Goal: Check status: Check status

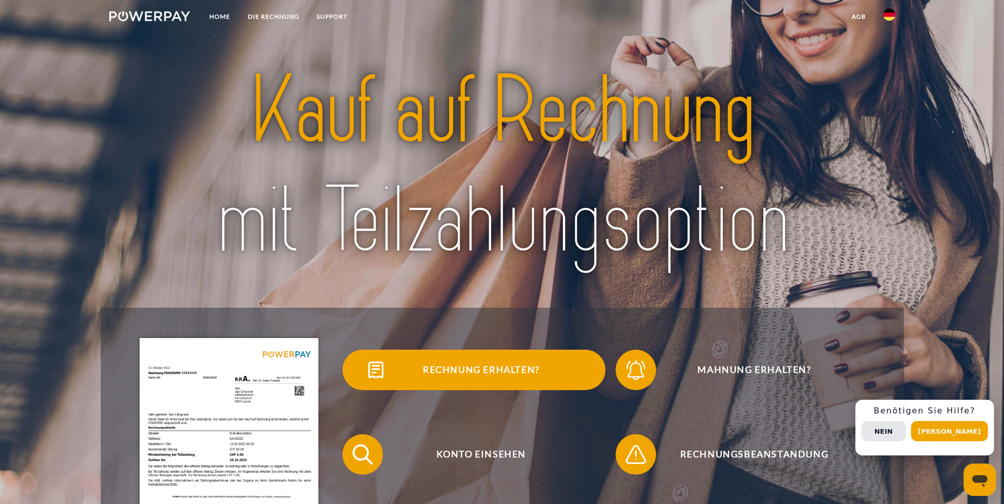
click at [427, 377] on span "Rechnung erhalten?" at bounding box center [481, 370] width 248 height 40
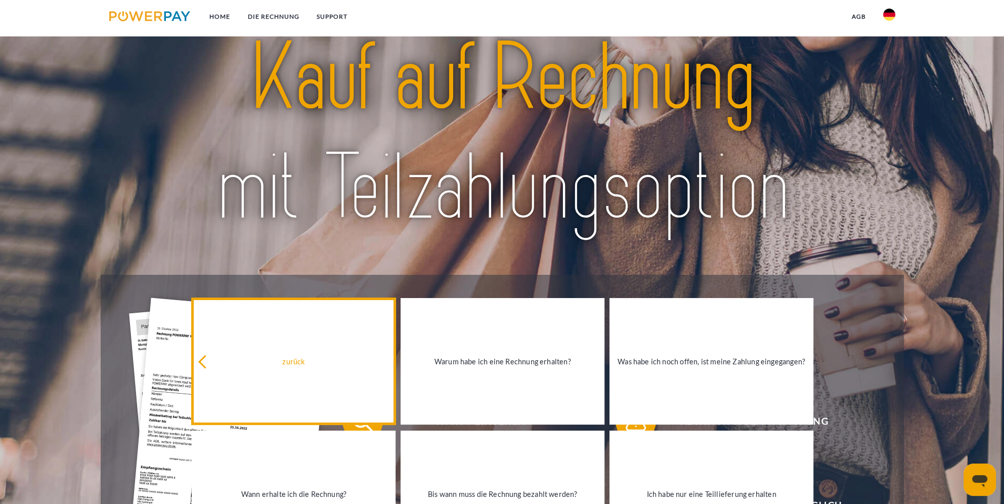
scroll to position [51, 0]
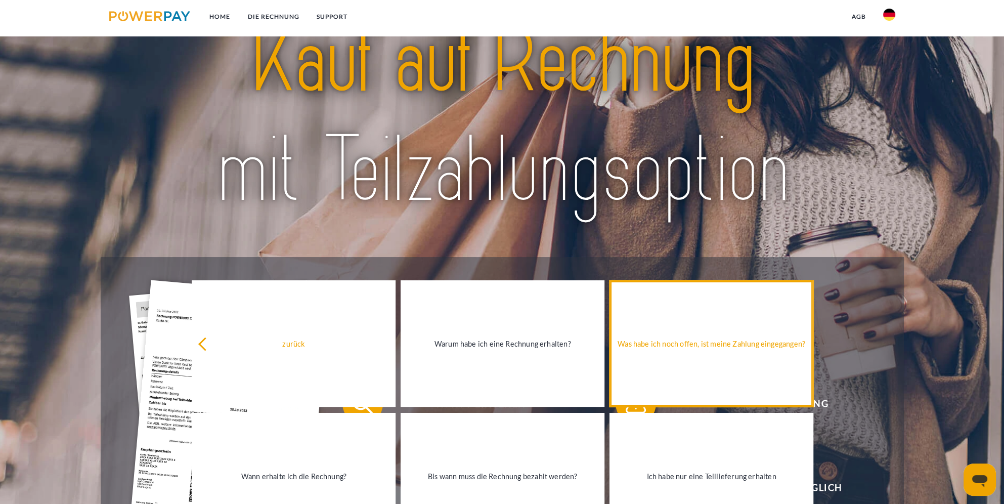
click at [706, 349] on div "Was habe ich noch offen, ist meine Zahlung eingegangen?" at bounding box center [712, 343] width 192 height 14
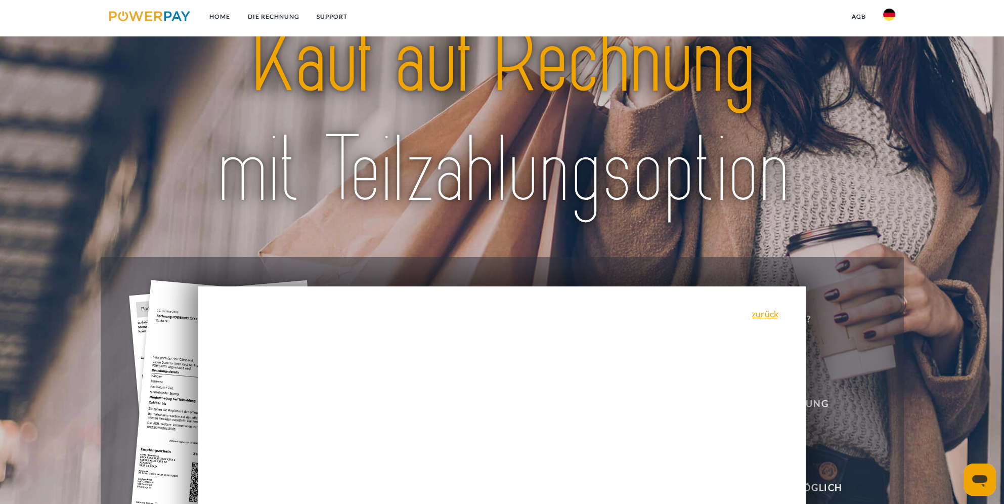
scroll to position [202, 0]
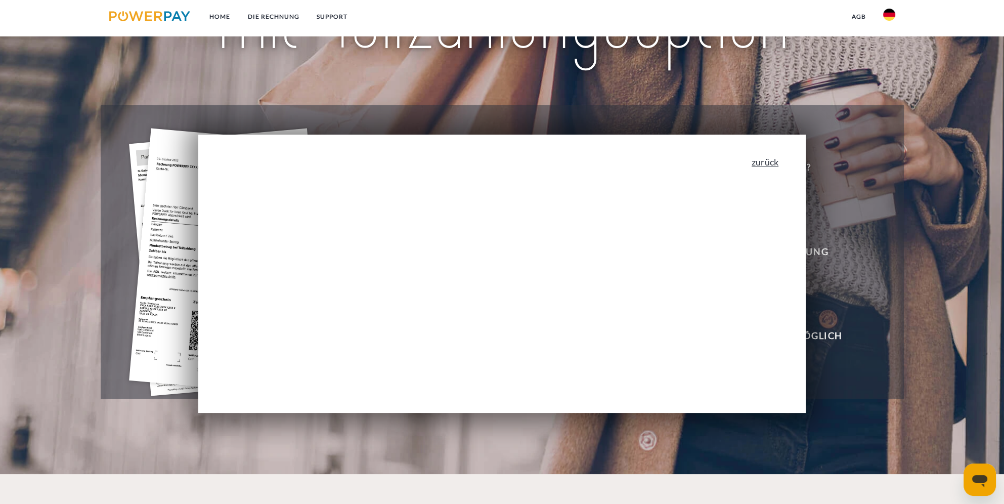
click at [774, 166] on link "zurück" at bounding box center [765, 161] width 27 height 9
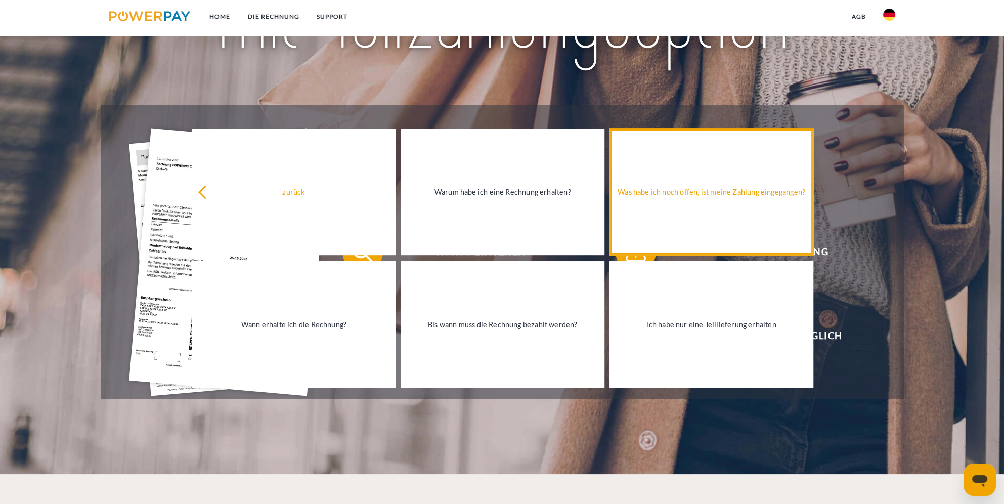
click at [666, 193] on div "Was habe ich noch offen, ist meine Zahlung eingegangen?" at bounding box center [712, 192] width 192 height 14
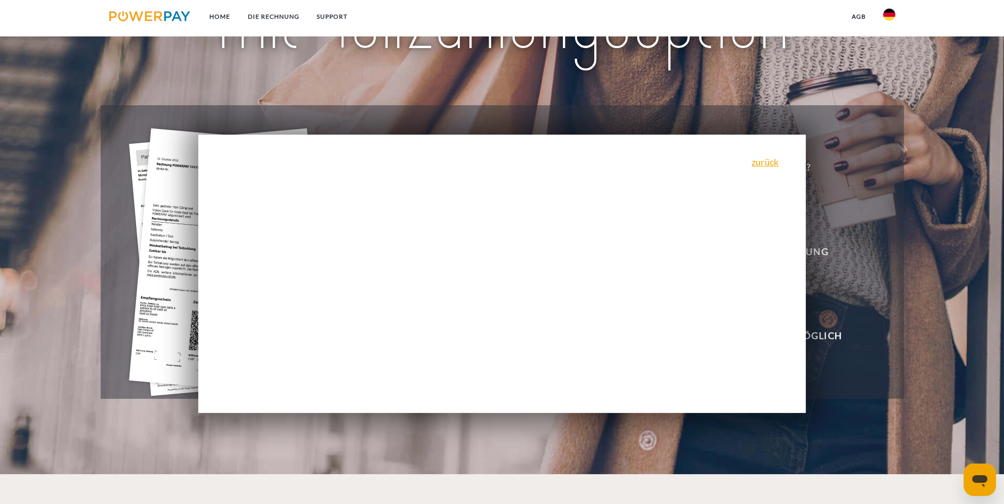
click at [629, 222] on div "zurück Warum habe ich eine Rechnung erhalten? POWERPAY ist der Rechnungsherstel…" at bounding box center [502, 274] width 608 height 278
drag, startPoint x: 645, startPoint y: 217, endPoint x: 689, endPoint y: 202, distance: 46.7
click at [648, 217] on div "zurück Warum habe ich eine Rechnung erhalten? POWERPAY ist der Rechnungsherstel…" at bounding box center [502, 274] width 608 height 278
click at [773, 162] on link "zurück" at bounding box center [765, 161] width 27 height 9
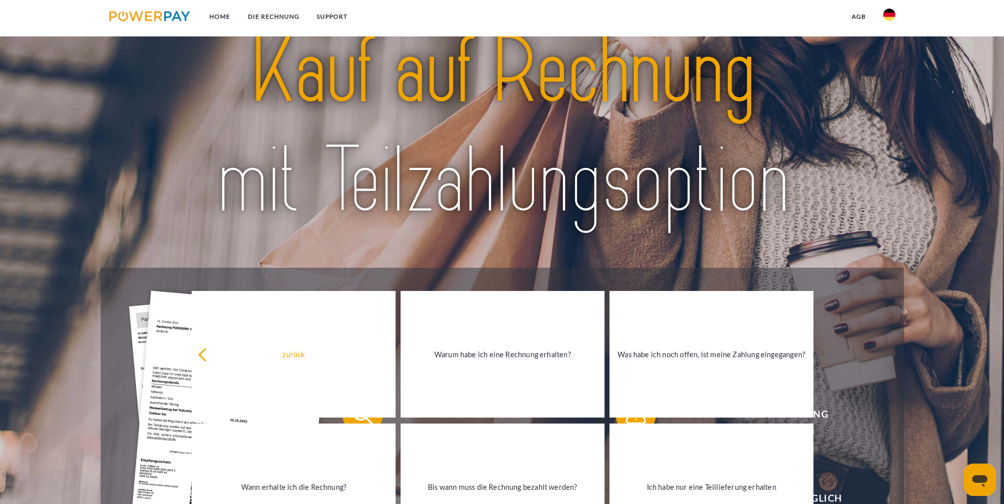
scroll to position [0, 0]
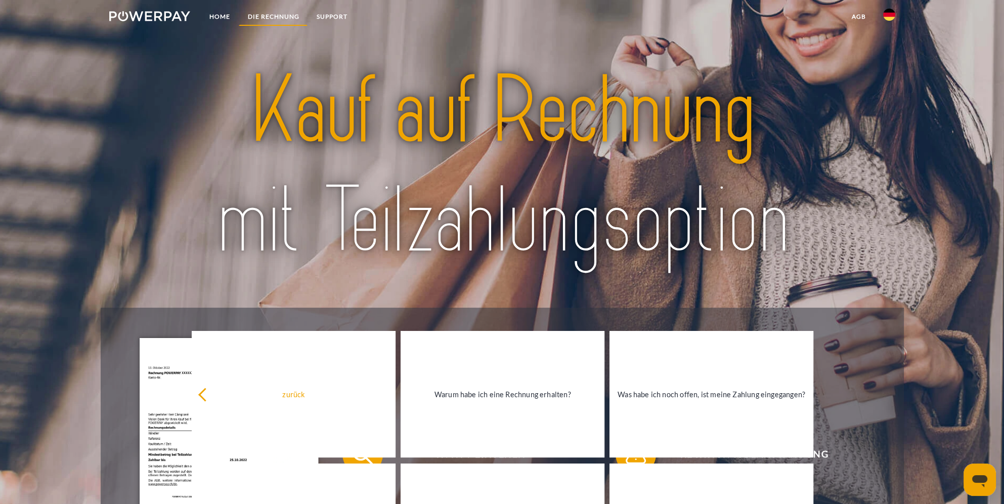
click at [274, 15] on link "DIE RECHNUNG" at bounding box center [273, 17] width 69 height 18
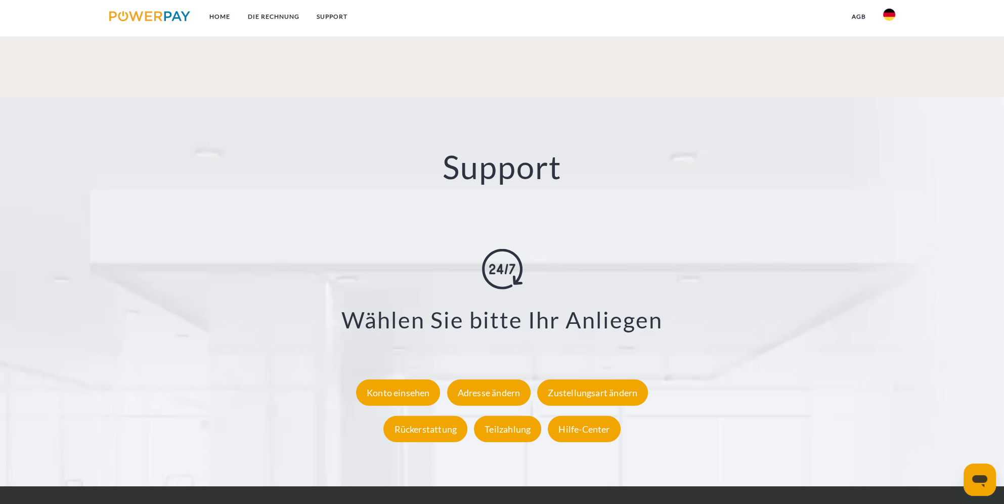
scroll to position [1792, 0]
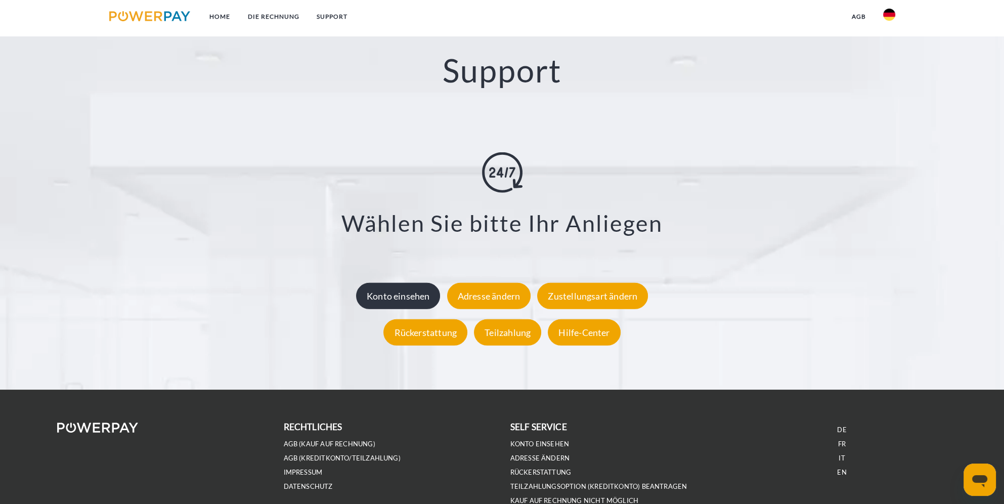
click at [411, 302] on div "Konto einsehen" at bounding box center [398, 295] width 84 height 26
